Goal: Task Accomplishment & Management: Manage account settings

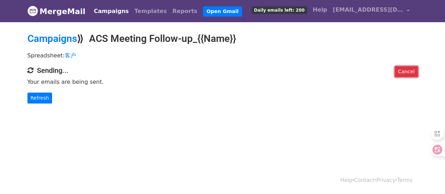
drag, startPoint x: 409, startPoint y: 76, endPoint x: 260, endPoint y: 24, distance: 158.6
click at [409, 76] on link "Cancel" at bounding box center [406, 71] width 23 height 11
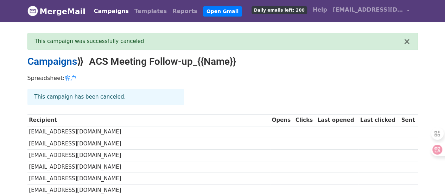
click at [61, 67] on link "Campaigns" at bounding box center [52, 62] width 50 height 12
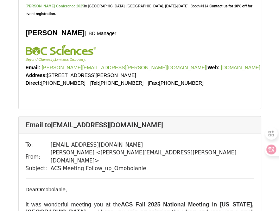
scroll to position [352, 0]
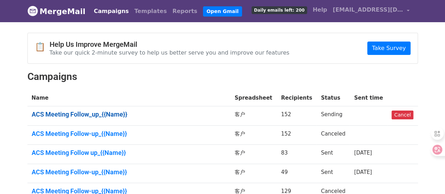
click at [107, 118] on link "ACS Meeting Follow_up_{{Name}}" at bounding box center [129, 115] width 195 height 8
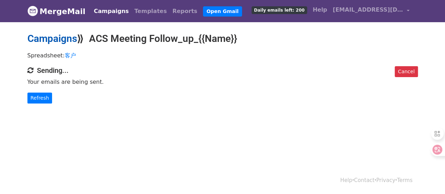
click at [67, 43] on link "Campaigns" at bounding box center [52, 39] width 50 height 12
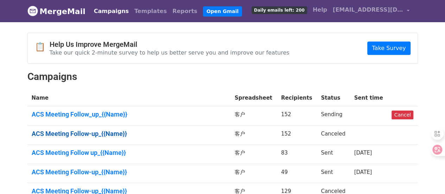
click at [101, 138] on link "ACS Meeting Follow-up_{{Name}}" at bounding box center [129, 134] width 195 height 8
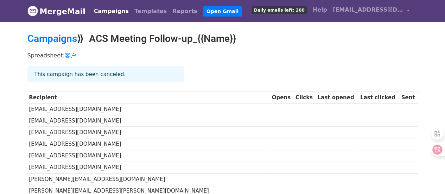
click at [413, 83] on div "This campaign has been canceled." at bounding box center [222, 77] width 401 height 22
